Goal: Information Seeking & Learning: Check status

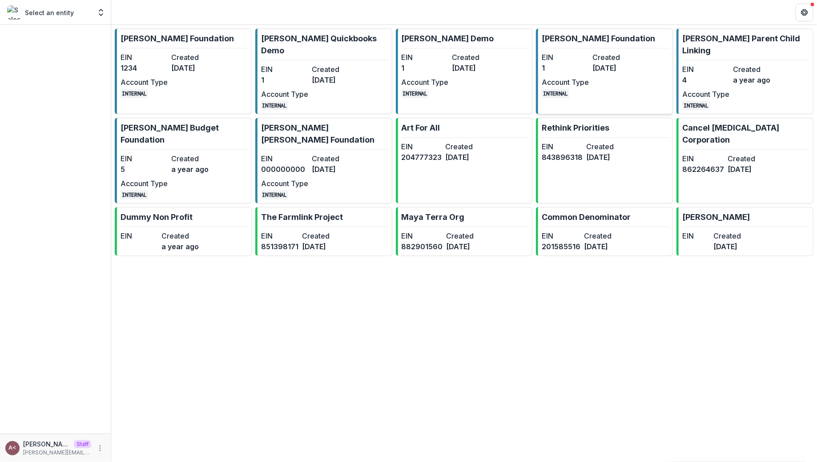
click at [586, 60] on dt "EIN" at bounding box center [565, 57] width 47 height 11
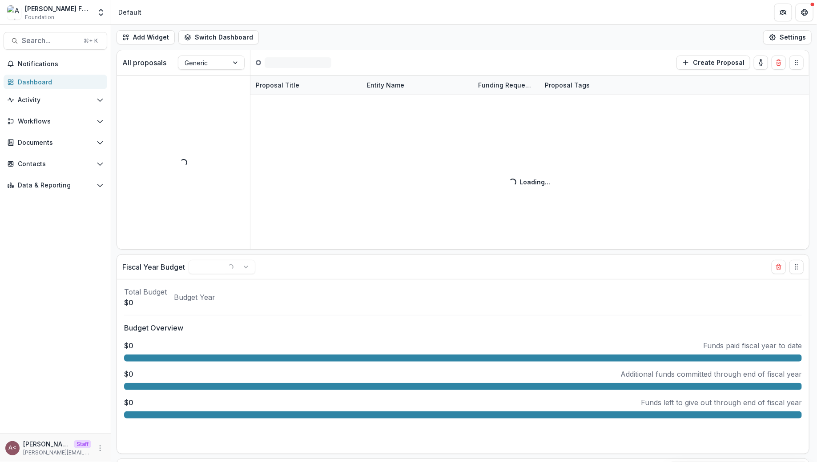
click at [317, 45] on div "Add Widget Switch Dashboard Default Standard Dashboard New Dashboard Settings" at bounding box center [464, 37] width 706 height 25
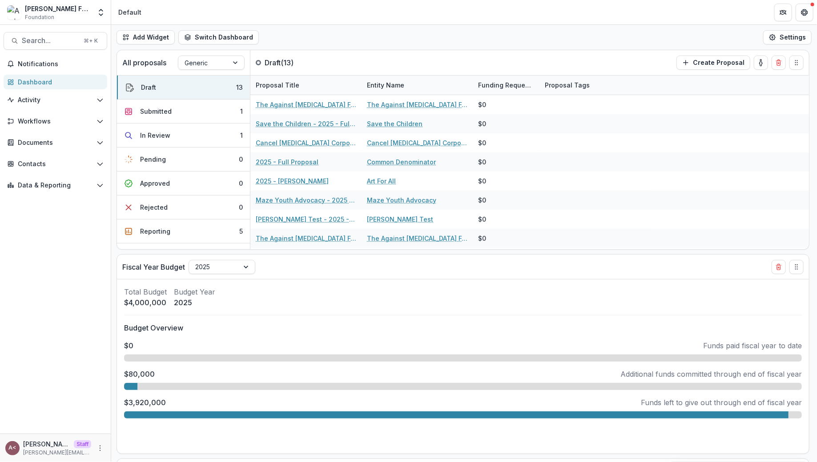
click at [389, 32] on div "Add Widget Switch Dashboard Default Standard Dashboard New Dashboard Settings" at bounding box center [464, 37] width 706 height 25
click at [84, 123] on span "Workflows" at bounding box center [55, 122] width 75 height 8
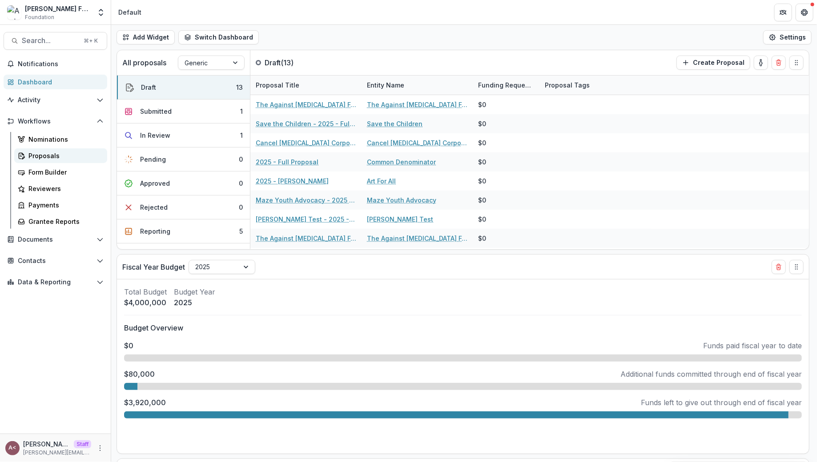
click at [64, 160] on link "Proposals" at bounding box center [60, 155] width 93 height 15
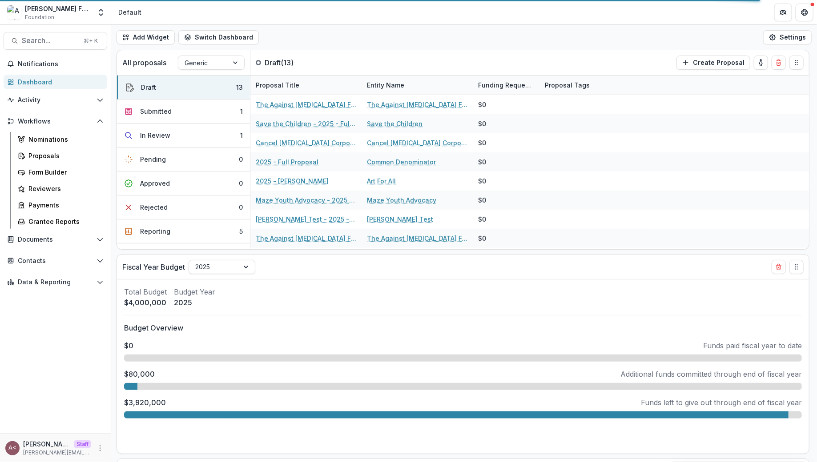
click at [365, 34] on div "Add Widget Switch Dashboard Default Standard Dashboard New Dashboard Settings" at bounding box center [464, 37] width 706 height 25
click at [345, 40] on div "Add Widget Switch Dashboard Default Standard Dashboard New Dashboard Settings" at bounding box center [464, 37] width 706 height 25
click at [43, 155] on div "Proposals" at bounding box center [64, 155] width 72 height 9
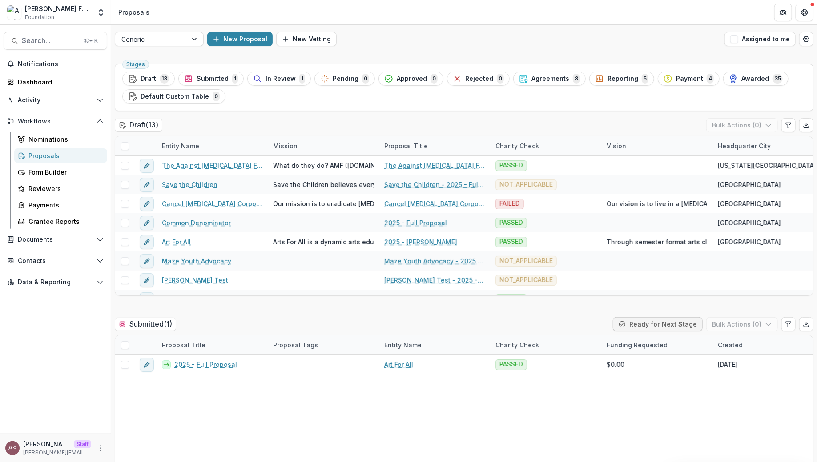
click at [750, 76] on span "Awarded" at bounding box center [755, 79] width 28 height 8
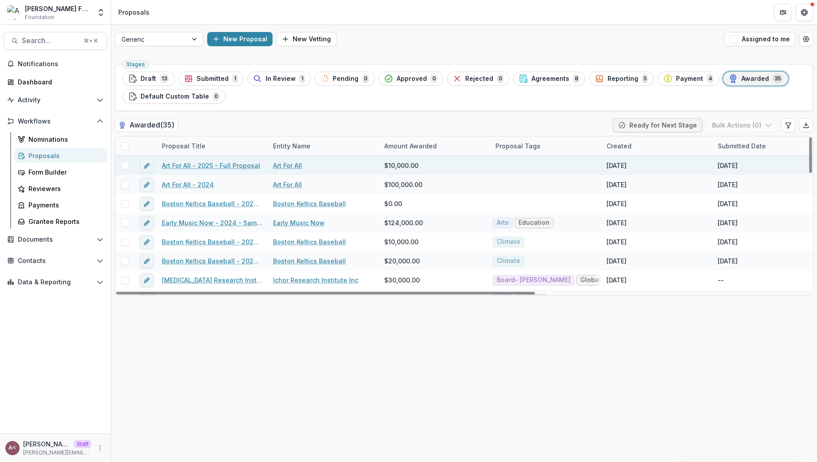
click at [213, 165] on link "Art For All - 2025 - Full Proposal" at bounding box center [211, 165] width 98 height 9
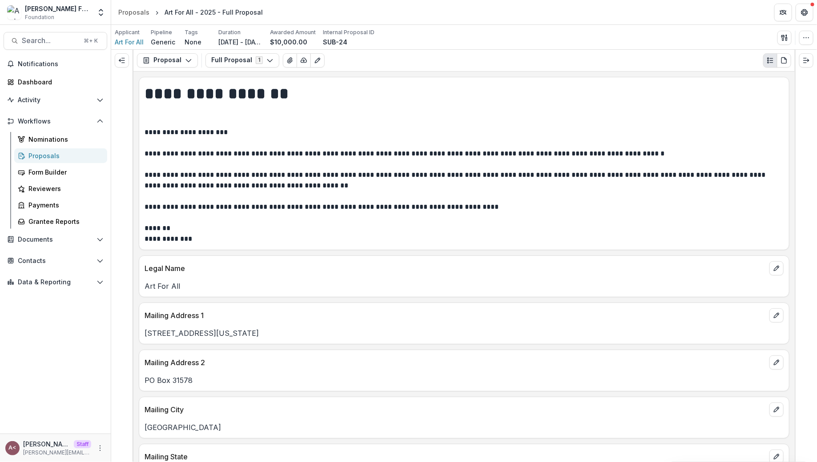
click at [313, 164] on p "**********" at bounding box center [462, 185] width 637 height 117
click at [318, 157] on p "**********" at bounding box center [462, 185] width 637 height 117
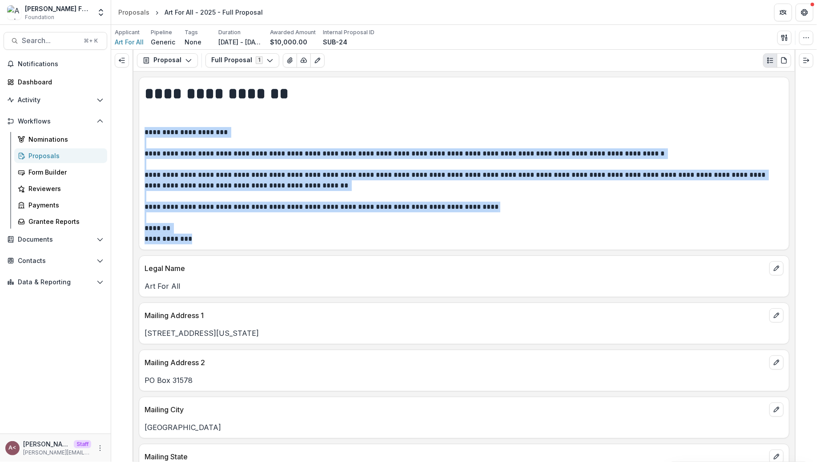
click at [318, 157] on p "**********" at bounding box center [462, 185] width 637 height 117
click at [365, 151] on p "**********" at bounding box center [462, 185] width 637 height 117
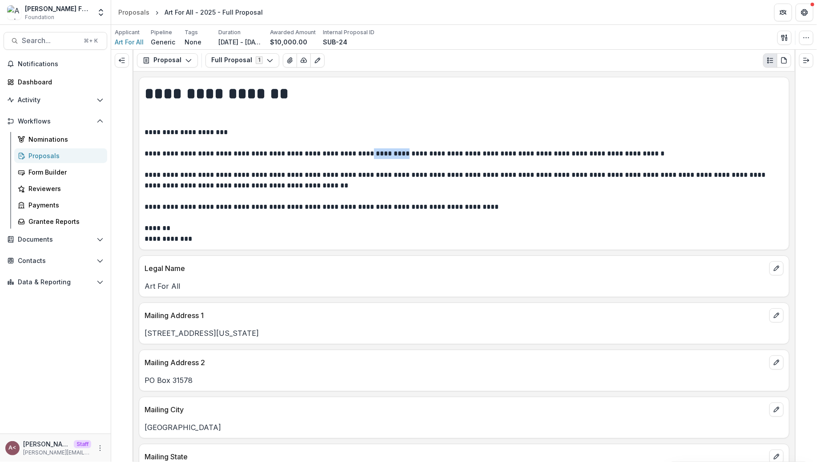
click at [365, 151] on p "**********" at bounding box center [462, 185] width 637 height 117
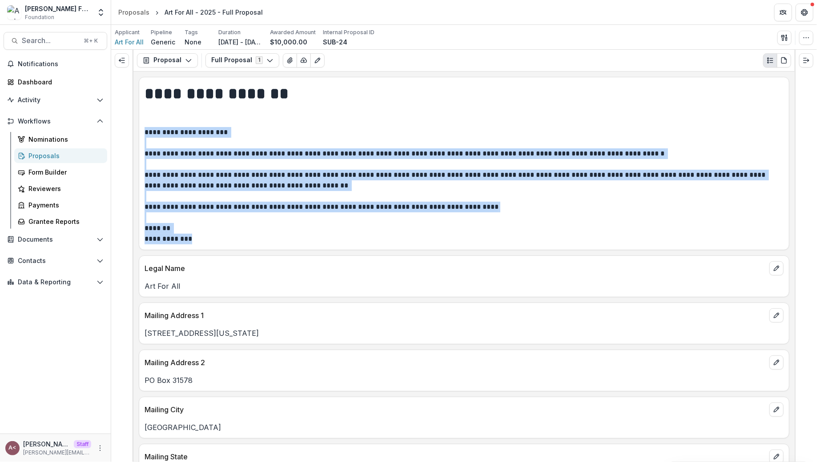
click at [365, 151] on p "**********" at bounding box center [462, 185] width 637 height 117
click at [274, 151] on p "**********" at bounding box center [462, 185] width 637 height 117
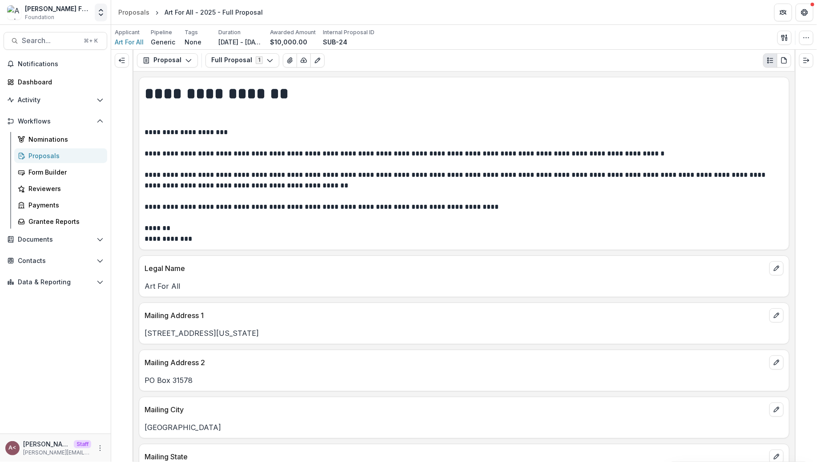
click at [104, 12] on icon "Open entity switcher" at bounding box center [100, 12] width 9 height 9
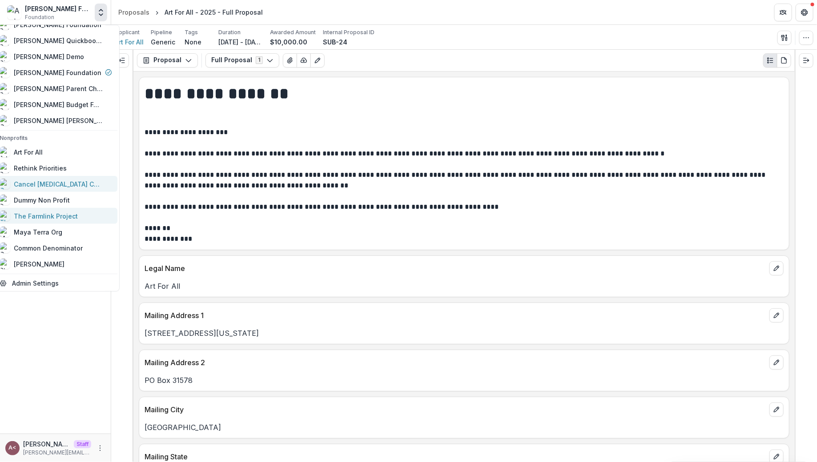
scroll to position [41, 0]
click at [55, 266] on div "[PERSON_NAME]" at bounding box center [39, 264] width 51 height 9
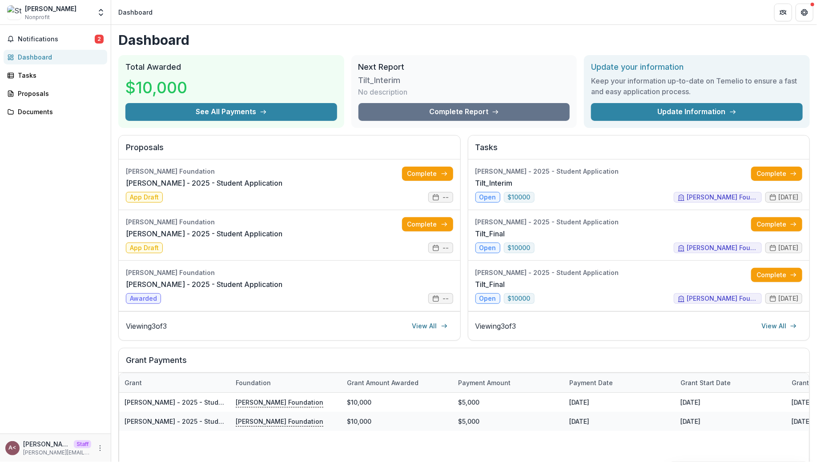
click at [393, 67] on h2 "Next Report" at bounding box center [464, 67] width 212 height 10
click at [429, 68] on h2 "Next Report" at bounding box center [464, 67] width 212 height 10
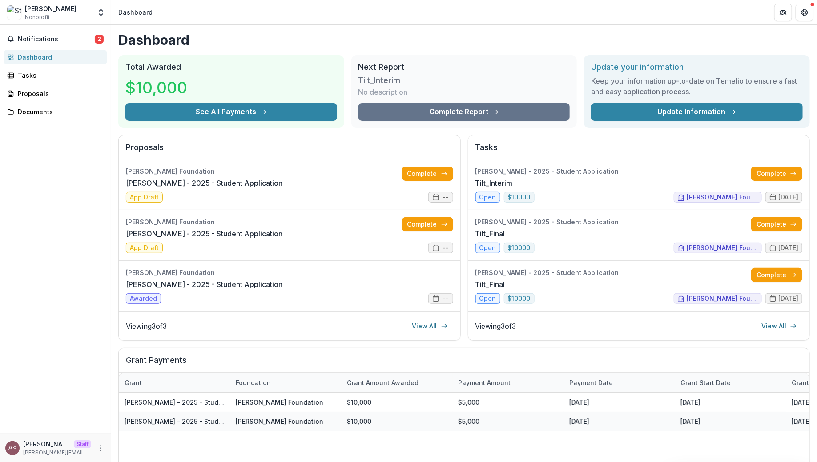
click at [169, 67] on h2 "Total Awarded" at bounding box center [231, 67] width 212 height 10
click at [215, 67] on h2 "Total Awarded" at bounding box center [231, 67] width 212 height 10
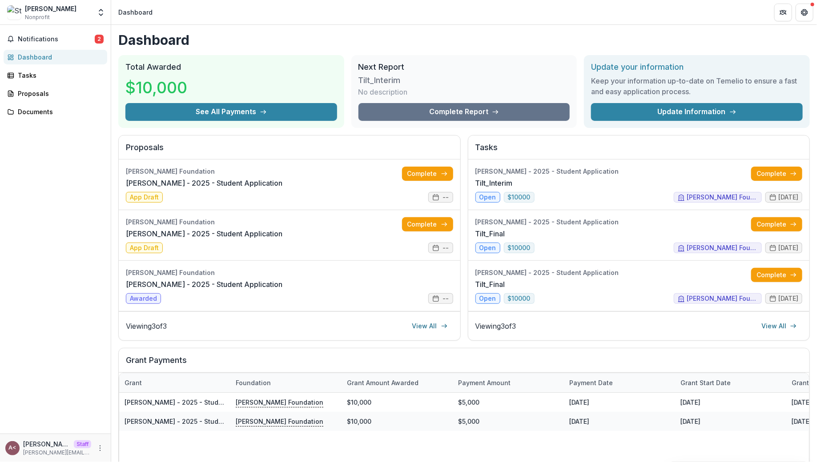
click at [169, 66] on h2 "Total Awarded" at bounding box center [231, 67] width 212 height 10
click at [211, 66] on h2 "Total Awarded" at bounding box center [231, 67] width 212 height 10
click at [211, 65] on h2 "Total Awarded" at bounding box center [231, 67] width 212 height 10
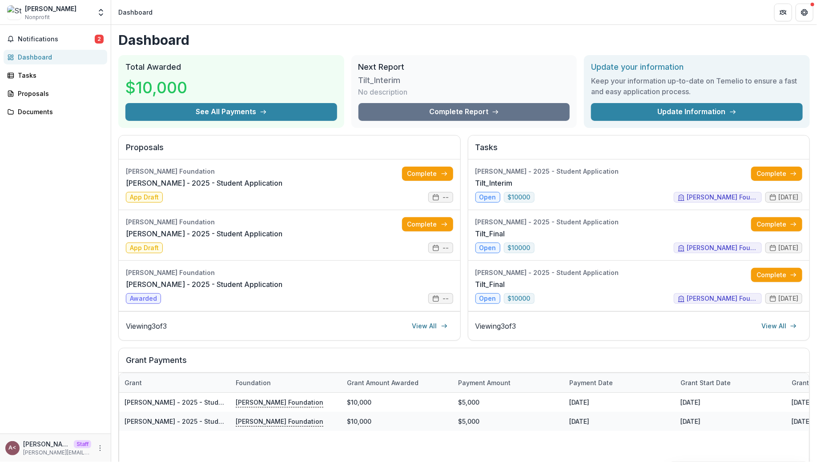
click at [167, 64] on h2 "Total Awarded" at bounding box center [231, 67] width 212 height 10
click at [240, 64] on h2 "Total Awarded" at bounding box center [231, 67] width 212 height 10
click at [341, 44] on h1 "Dashboard" at bounding box center [463, 40] width 691 height 16
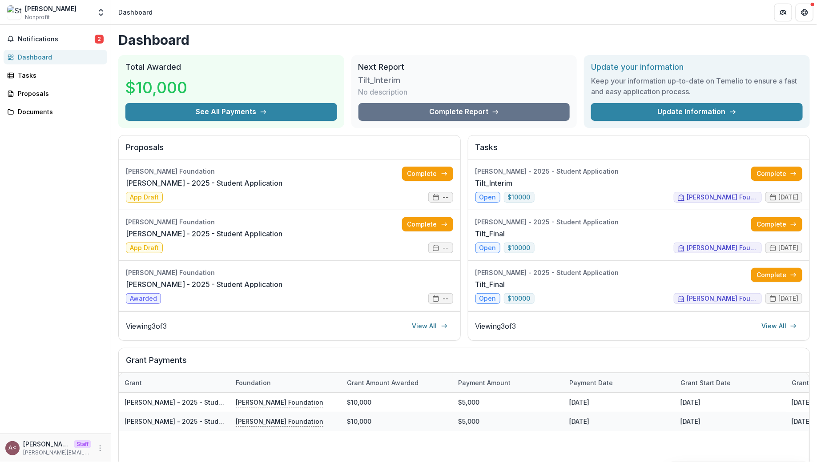
click at [341, 44] on h1 "Dashboard" at bounding box center [463, 40] width 691 height 16
click at [307, 40] on h1 "Dashboard" at bounding box center [463, 40] width 691 height 16
click at [100, 17] on button "Open entity switcher" at bounding box center [101, 13] width 12 height 18
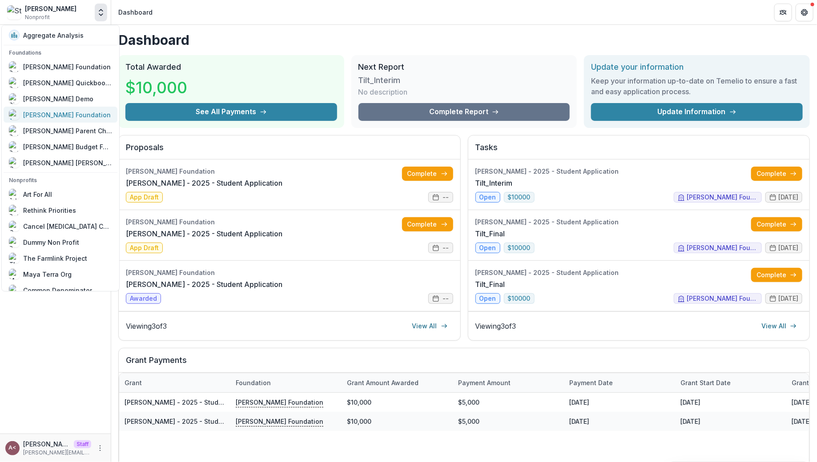
click at [71, 114] on div "[PERSON_NAME] Foundation" at bounding box center [67, 114] width 88 height 9
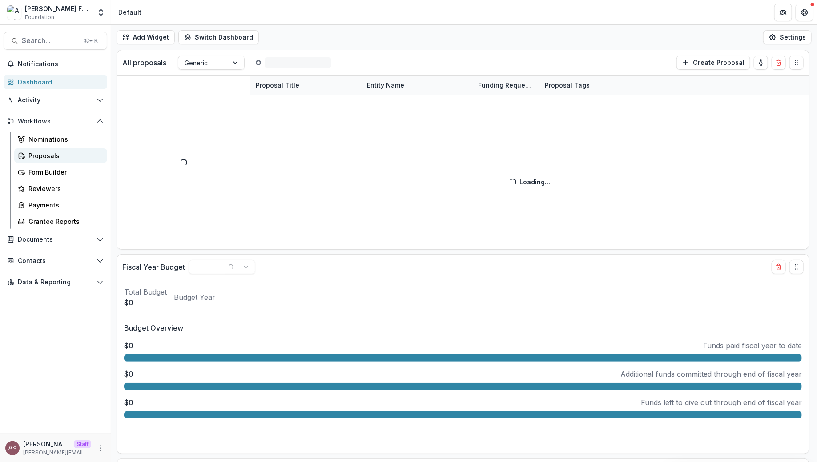
click at [62, 156] on div "Proposals" at bounding box center [64, 155] width 72 height 9
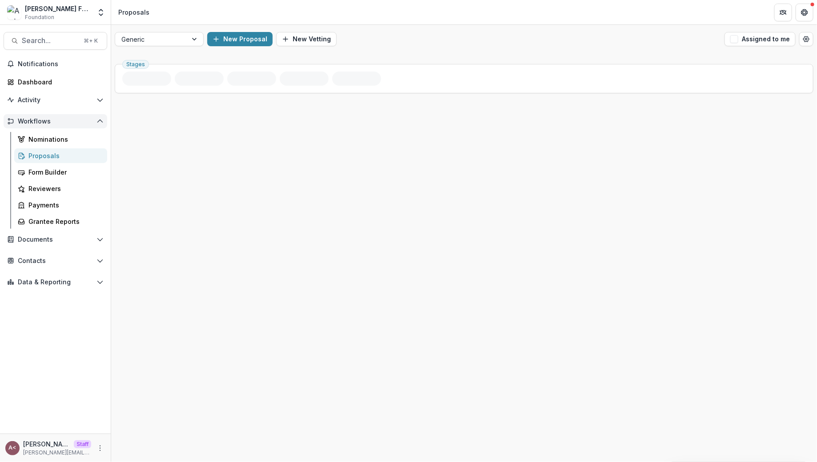
click at [80, 125] on button "Workflows" at bounding box center [56, 121] width 104 height 14
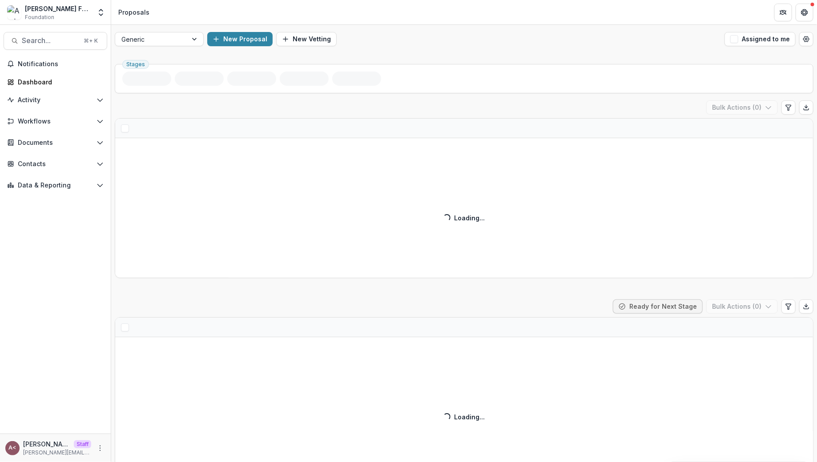
click at [265, 93] on div "Stages" at bounding box center [464, 78] width 698 height 29
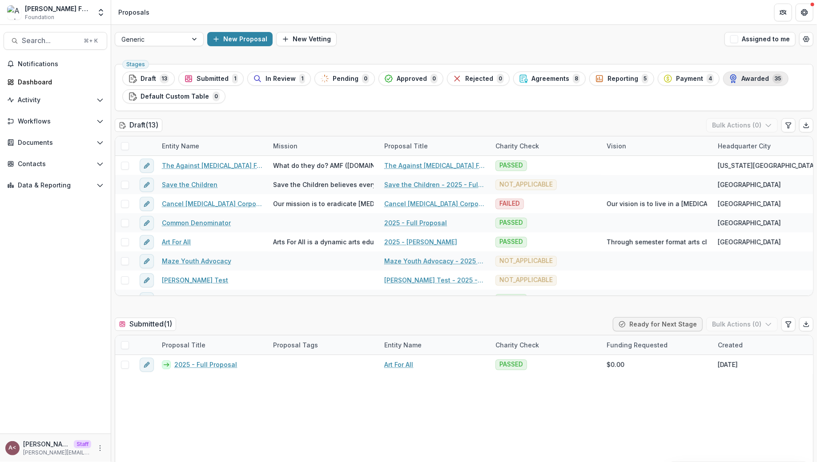
click at [757, 81] on div "Awarded 35" at bounding box center [756, 79] width 54 height 10
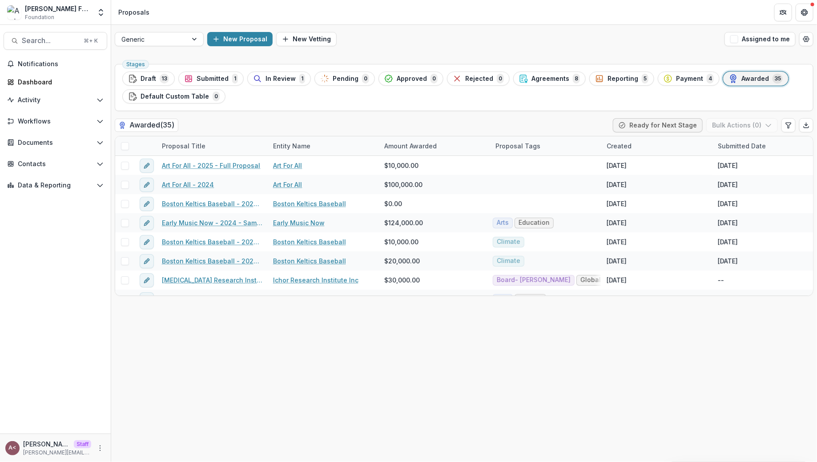
click at [329, 113] on div "Stages Draft 13 Submitted 1 In Review 1 Pending 0 Approved 0 Rejected 0 Agreeme…" at bounding box center [464, 261] width 706 height 402
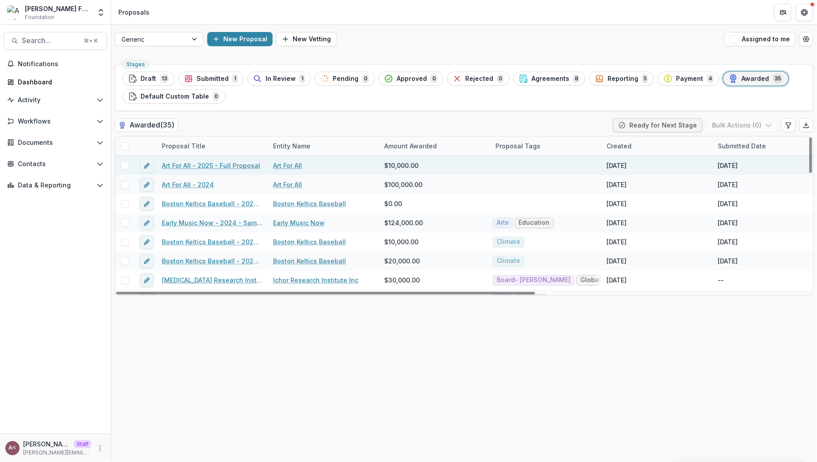
click at [225, 166] on link "Art For All - 2025 - Full Proposal" at bounding box center [211, 165] width 98 height 9
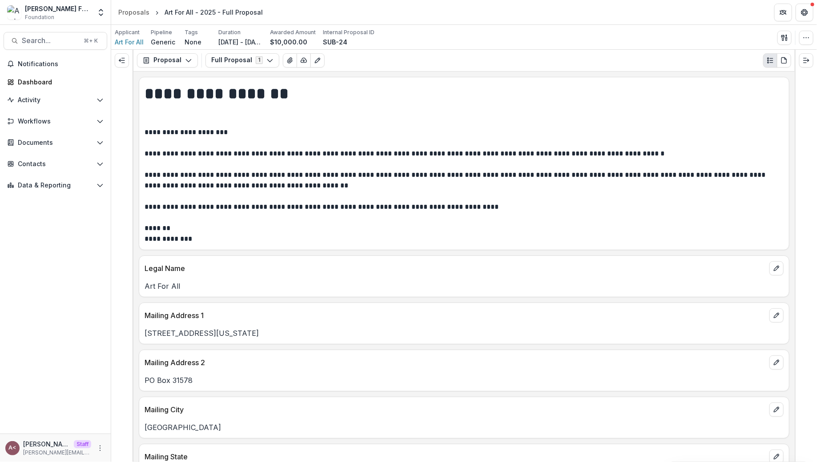
click at [266, 99] on h1 "**********" at bounding box center [462, 105] width 637 height 45
click at [297, 98] on h1 "**********" at bounding box center [462, 105] width 637 height 45
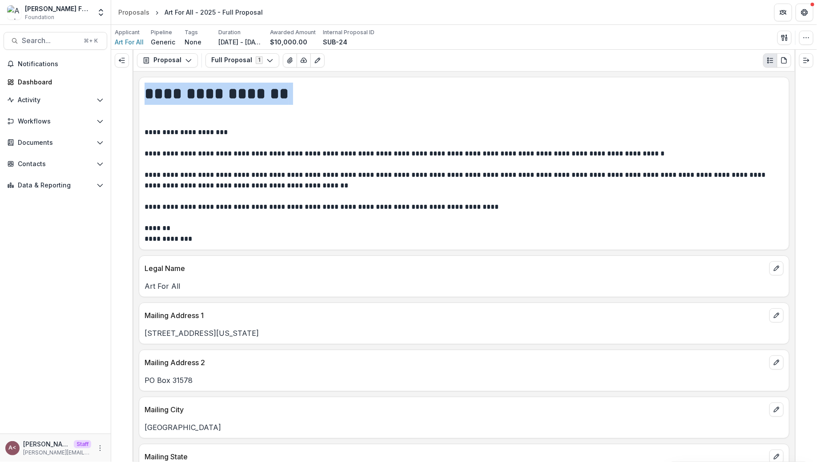
click at [297, 98] on h1 "**********" at bounding box center [462, 105] width 637 height 45
click at [266, 97] on h1 "**********" at bounding box center [462, 105] width 637 height 45
click at [320, 97] on h1 "**********" at bounding box center [462, 105] width 637 height 45
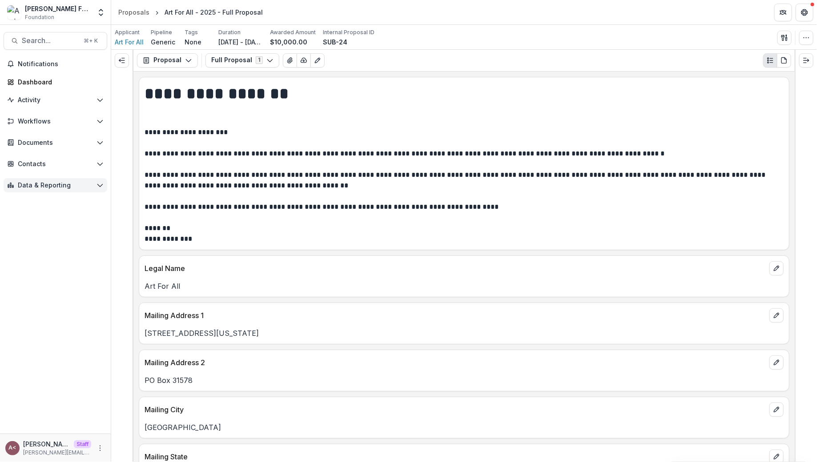
click at [96, 185] on button "Data & Reporting" at bounding box center [56, 185] width 104 height 14
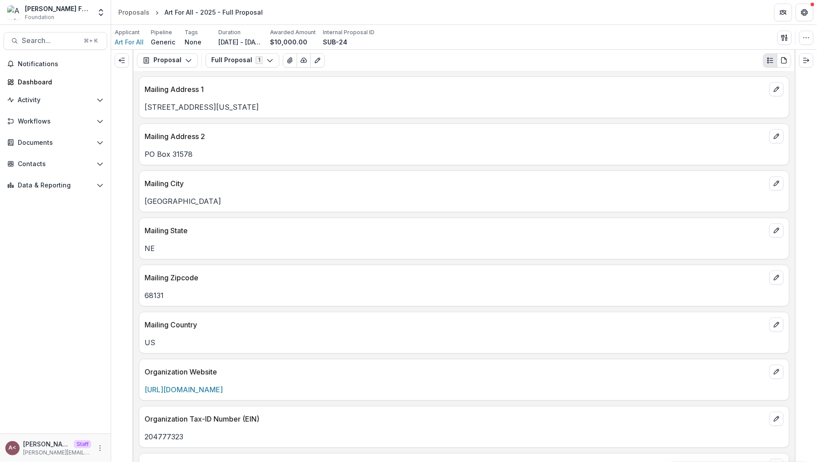
scroll to position [226, 0]
click at [783, 64] on button "PDF view" at bounding box center [784, 60] width 14 height 14
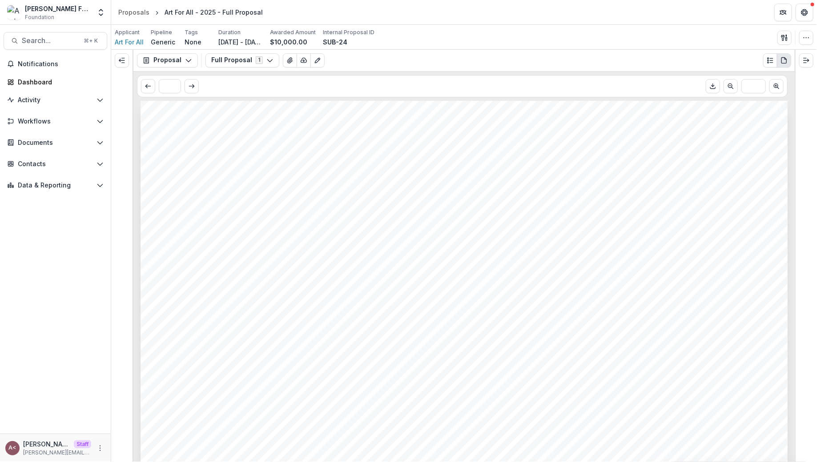
click at [769, 63] on icon "Plaintext view" at bounding box center [769, 60] width 7 height 7
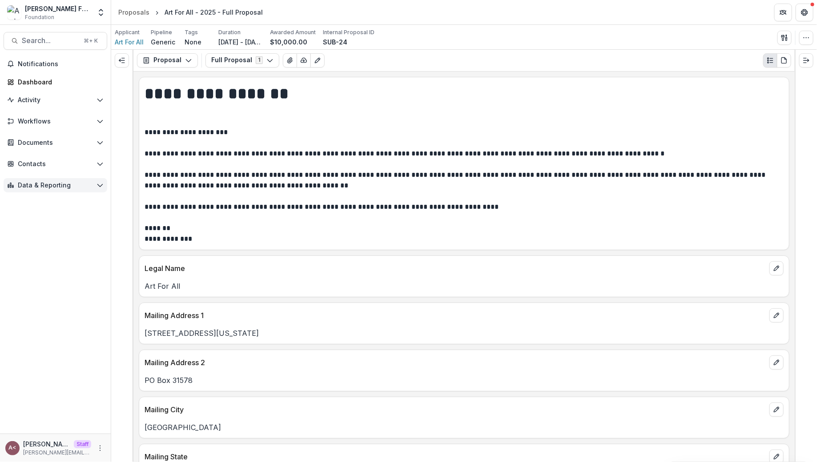
click at [59, 189] on button "Data & Reporting" at bounding box center [56, 185] width 104 height 14
click at [78, 207] on div "Dashboard" at bounding box center [64, 203] width 72 height 9
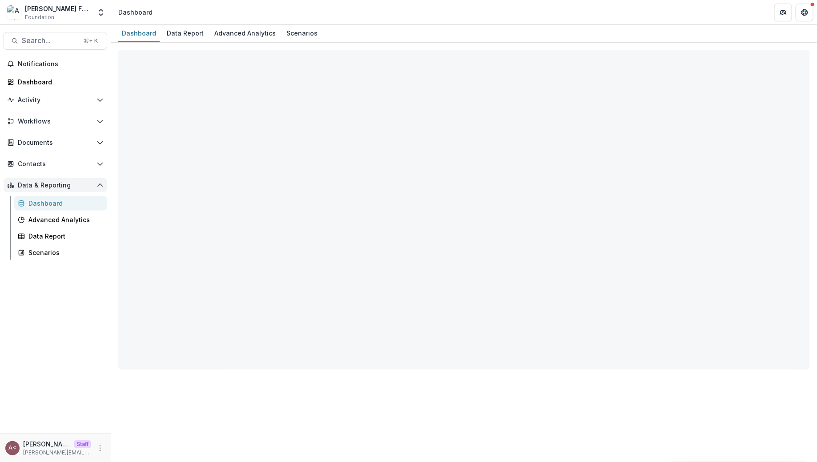
click at [92, 182] on span "Data & Reporting" at bounding box center [55, 186] width 75 height 8
select select "**********"
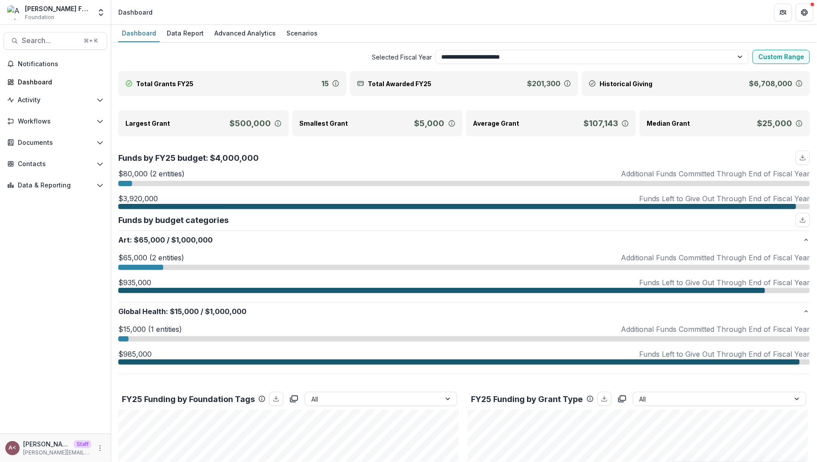
click at [259, 60] on span "Selected Fiscal Year" at bounding box center [274, 56] width 313 height 9
click at [456, 53] on select "**********" at bounding box center [591, 57] width 313 height 14
click at [48, 83] on div "Dashboard" at bounding box center [59, 81] width 82 height 9
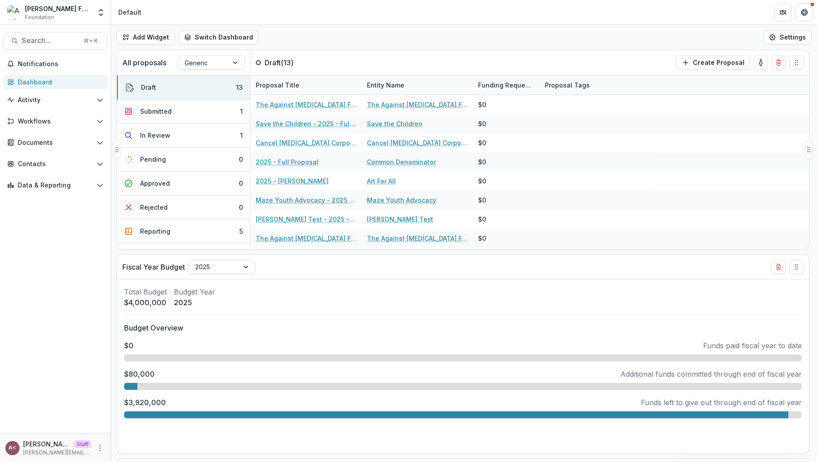
click at [307, 51] on div "All proposals Generic Draft ( 13 ) Create Proposal" at bounding box center [444, 62] width 654 height 25
click at [321, 46] on div "Add Widget Switch Dashboard Default Standard Dashboard New Dashboard Settings" at bounding box center [464, 37] width 706 height 25
click at [83, 189] on button "Data & Reporting" at bounding box center [56, 185] width 104 height 14
click at [60, 238] on div "Data Report" at bounding box center [64, 236] width 72 height 9
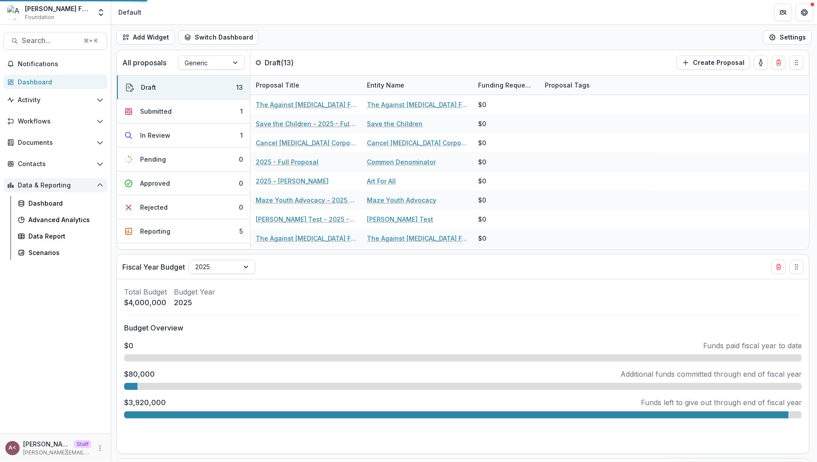
click at [78, 182] on span "Data & Reporting" at bounding box center [55, 186] width 75 height 8
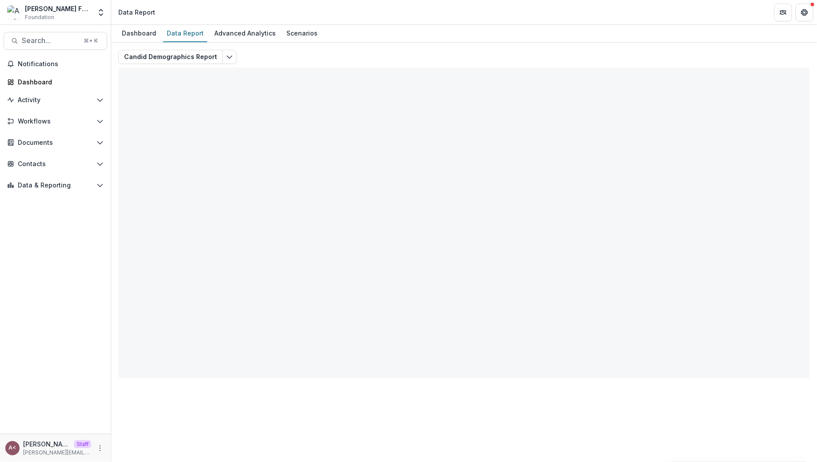
click at [278, 59] on div "Candid Demographics Report Total rows: 0 Candid Demographics Personal Filters T…" at bounding box center [463, 214] width 691 height 329
click at [227, 58] on icon "Edit selected report" at bounding box center [229, 56] width 7 height 7
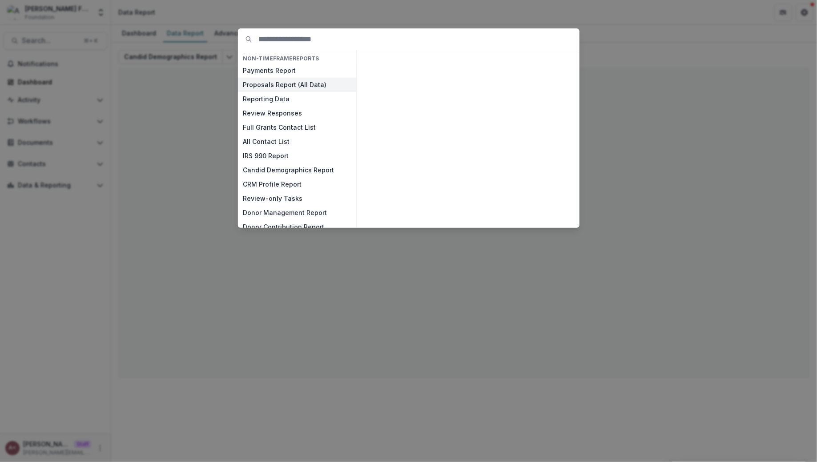
click at [276, 83] on button "Proposals Report (All Data)" at bounding box center [297, 85] width 118 height 14
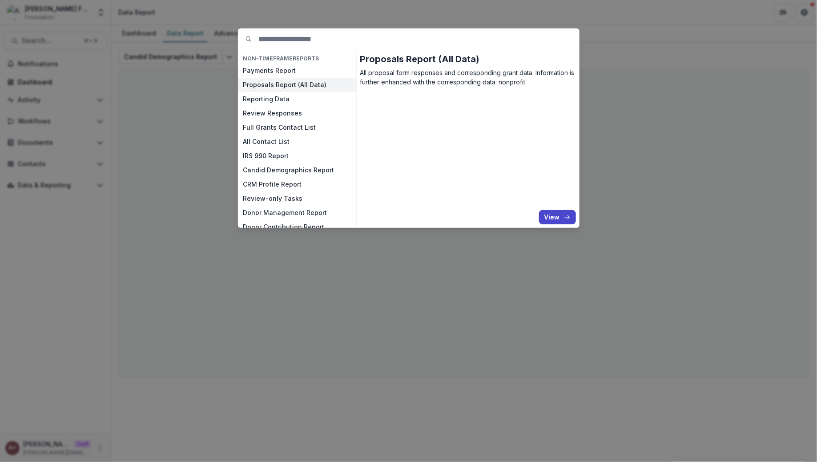
click at [238, 78] on button "Proposals Report (All Data)" at bounding box center [297, 85] width 118 height 14
click at [556, 217] on button "View" at bounding box center [557, 217] width 37 height 14
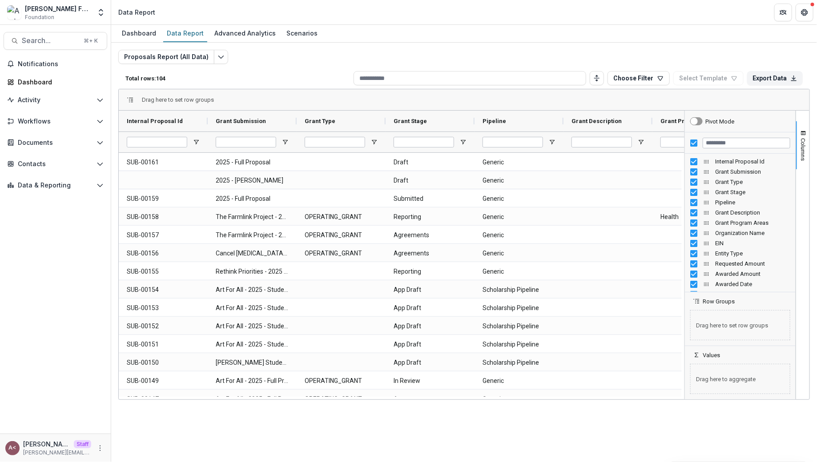
click at [322, 57] on div "Proposals Report (All Data) Total rows: 104 Choose Filter Personal Filters Team…" at bounding box center [463, 214] width 691 height 329
click at [297, 88] on div "Total rows: 104 Choose Filter Personal Filters Team Filters Temelio Filters Fil…" at bounding box center [463, 78] width 691 height 21
click at [286, 141] on span "Open Filter Menu" at bounding box center [284, 142] width 7 height 7
click at [285, 70] on div "Total rows: 104 Choose Filter Personal Filters Team Filters Temelio Filters Fil…" at bounding box center [463, 78] width 691 height 21
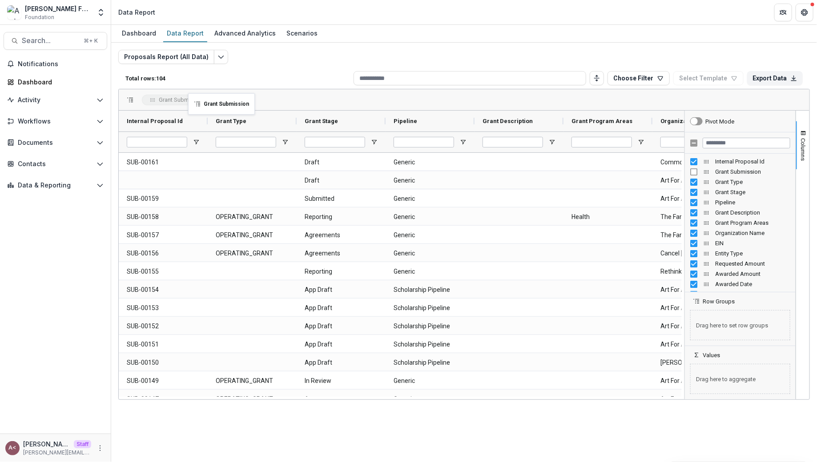
drag, startPoint x: 283, startPoint y: 121, endPoint x: 194, endPoint y: 99, distance: 91.2
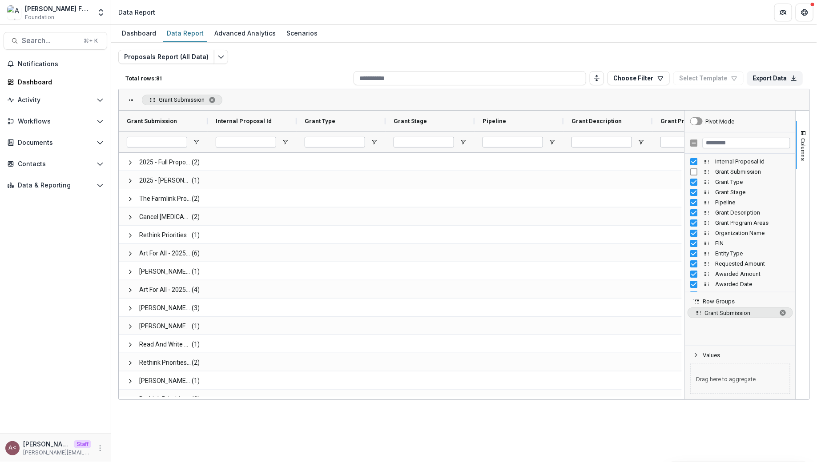
click at [267, 74] on div "Total rows: 81 Choose Filter Personal Filters Team Filters Temelio Filters Filt…" at bounding box center [463, 78] width 691 height 21
click at [211, 100] on span "Grant Submission. Press ENTER to sort. Press DELETE to remove" at bounding box center [212, 99] width 7 height 7
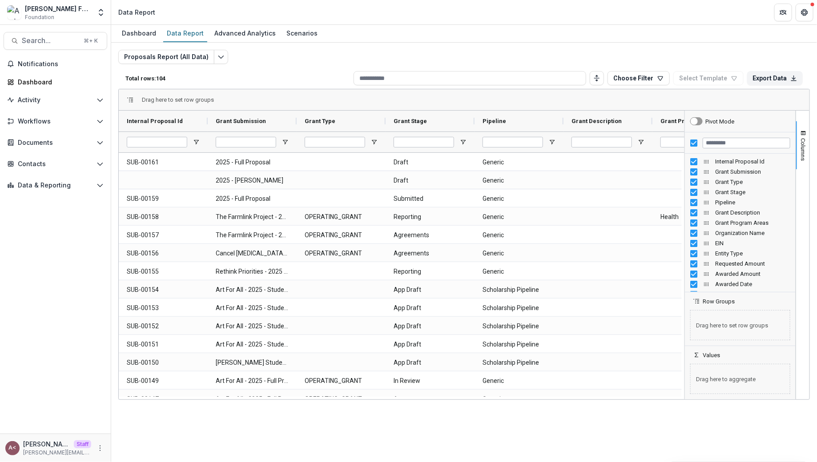
click at [269, 77] on p "Total rows: 104" at bounding box center [237, 78] width 225 height 7
click at [316, 36] on div "Dashboard Data Report Advanced Analytics Scenarios" at bounding box center [464, 34] width 706 height 18
click at [311, 86] on div "Total rows: 104 Choose Filter Personal Filters Team Filters Temelio Filters Fil…" at bounding box center [463, 78] width 691 height 21
click at [310, 84] on div "Total rows: 104 Choose Filter Personal Filters Team Filters Temelio Filters Fil…" at bounding box center [463, 78] width 691 height 21
click at [272, 84] on div "Total rows: 104 Choose Filter Personal Filters Team Filters Temelio Filters Fil…" at bounding box center [463, 78] width 691 height 21
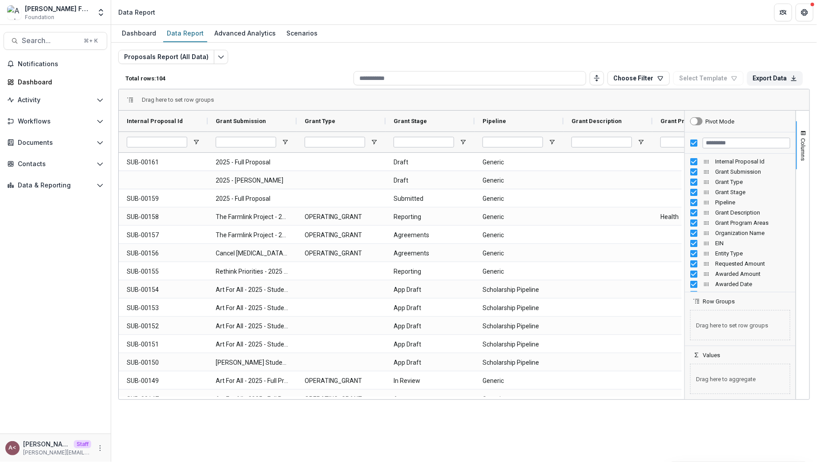
click at [287, 77] on p "Total rows: 104" at bounding box center [237, 78] width 225 height 7
click at [288, 78] on p "Total rows: 104" at bounding box center [237, 78] width 225 height 7
click at [290, 72] on div "Total rows: 104 Choose Filter Personal Filters Team Filters Temelio Filters Fil…" at bounding box center [463, 78] width 691 height 21
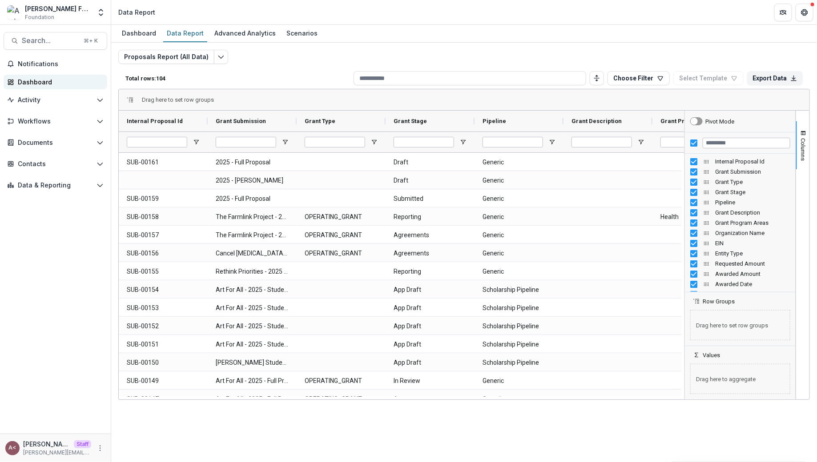
click at [56, 75] on link "Dashboard" at bounding box center [56, 82] width 104 height 15
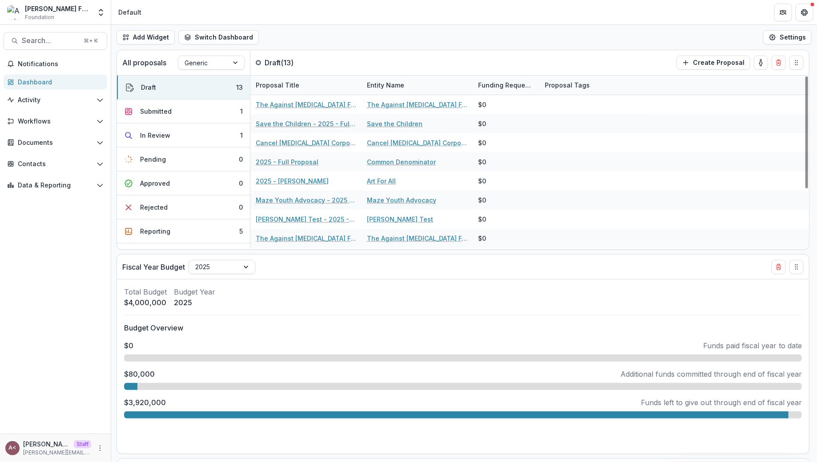
click at [335, 39] on div "Add Widget Switch Dashboard Default Standard Dashboard New Dashboard Settings" at bounding box center [464, 37] width 706 height 25
click at [313, 37] on div "Add Widget Switch Dashboard Default Standard Dashboard New Dashboard Settings" at bounding box center [464, 37] width 706 height 25
